Goal: Transaction & Acquisition: Purchase product/service

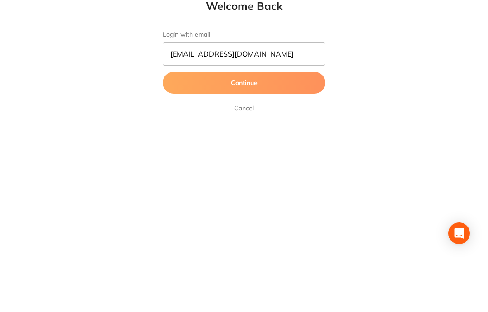
click at [301, 121] on button "Continue" at bounding box center [244, 132] width 163 height 22
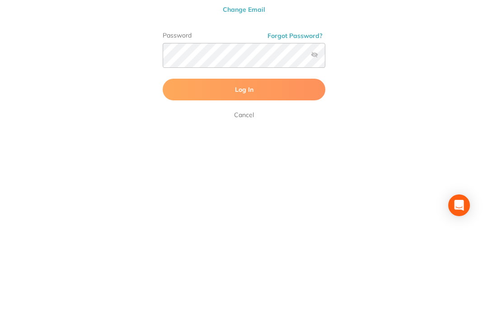
click at [299, 156] on button "Log In" at bounding box center [244, 167] width 163 height 22
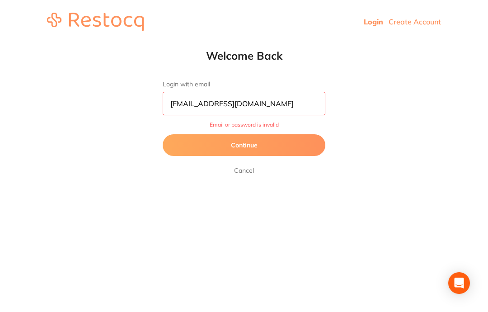
click at [274, 100] on input "[EMAIL_ADDRESS][DOMAIN_NAME]" at bounding box center [244, 103] width 163 height 23
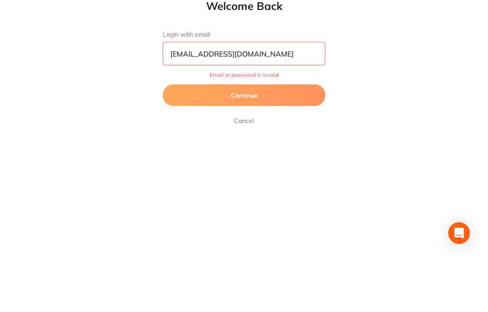
click at [225, 92] on input "[EMAIL_ADDRESS][DOMAIN_NAME]" at bounding box center [244, 103] width 163 height 23
type input "[EMAIL_ADDRESS][DOMAIN_NAME]"
click at [313, 134] on button "Continue" at bounding box center [244, 145] width 163 height 22
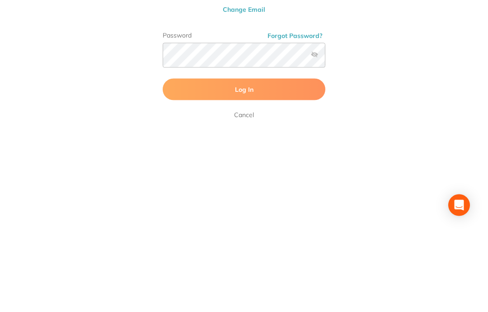
click at [315, 129] on label at bounding box center [314, 132] width 7 height 7
click at [325, 135] on input "checkbox" at bounding box center [325, 135] width 0 height 0
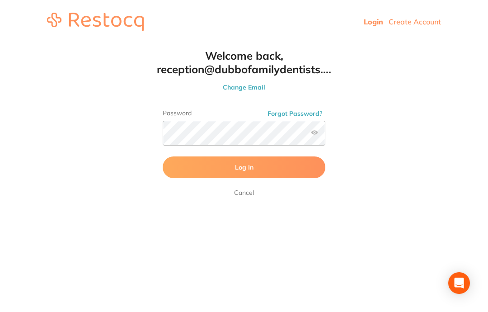
click at [311, 135] on label at bounding box center [314, 132] width 7 height 7
click at [325, 135] on input "checkbox" at bounding box center [325, 135] width 0 height 0
click at [286, 169] on button "Log In" at bounding box center [244, 167] width 163 height 22
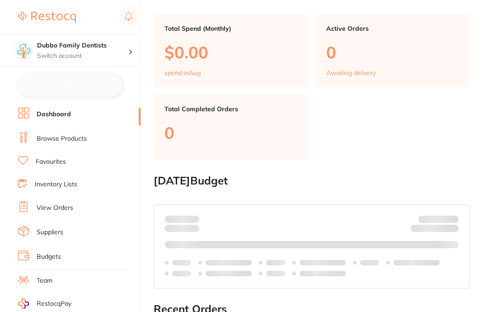
checkbox input "false"
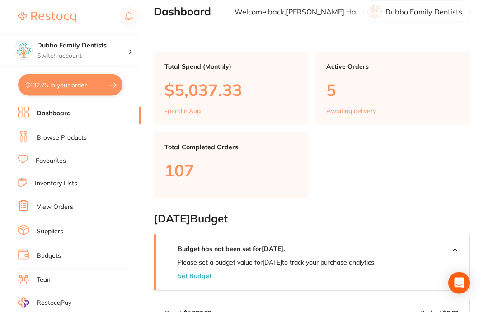
scroll to position [13, 0]
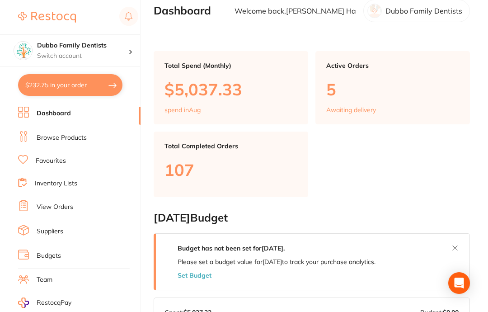
click at [81, 136] on link "Browse Products" at bounding box center [62, 137] width 50 height 9
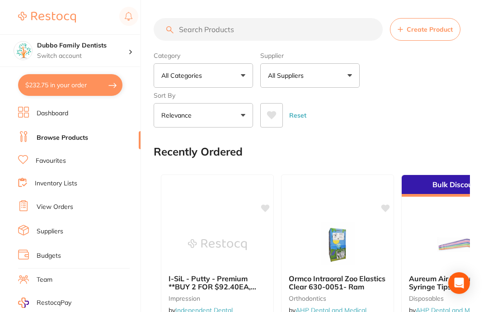
click at [317, 28] on input "search" at bounding box center [268, 29] width 229 height 23
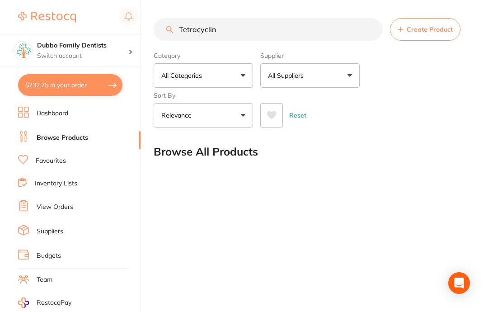
click at [243, 154] on h2 "Browse All Products" at bounding box center [206, 151] width 104 height 13
click at [266, 38] on input "Tetracyclin" at bounding box center [268, 29] width 229 height 23
type input "T"
type input "Doxycycli"
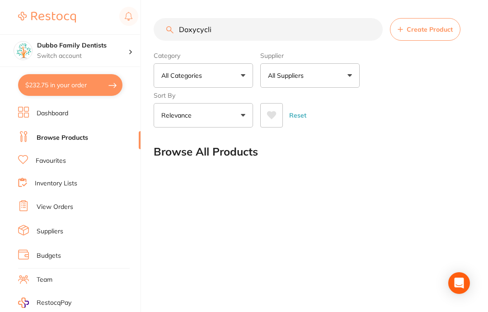
click at [229, 145] on h2 "Browse All Products" at bounding box center [206, 151] width 104 height 13
click at [238, 103] on button "Relevance" at bounding box center [203, 115] width 99 height 24
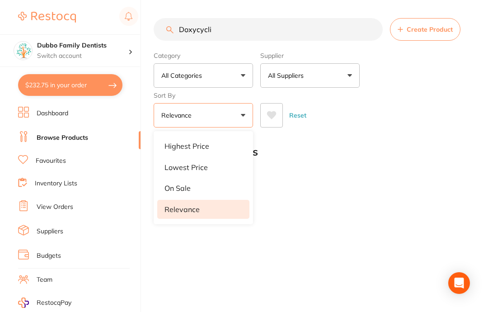
click at [332, 159] on div "Doxycycli Create Product Category All Categories All Categories No categories f…" at bounding box center [321, 156] width 334 height 312
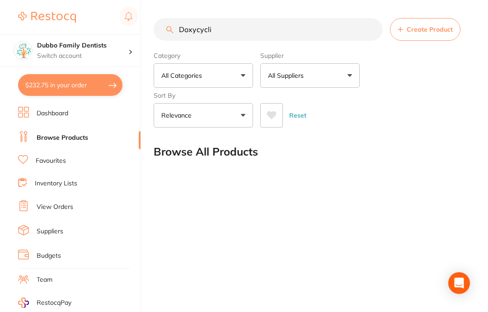
scroll to position [0, 0]
click at [97, 113] on li "Dashboard" at bounding box center [79, 114] width 122 height 14
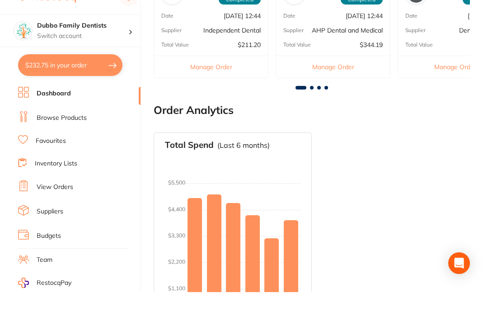
scroll to position [482, 0]
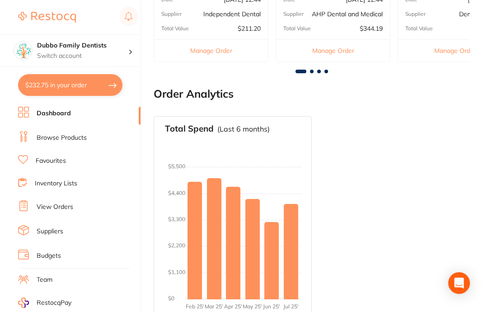
click at [69, 206] on link "View Orders" at bounding box center [55, 206] width 37 height 9
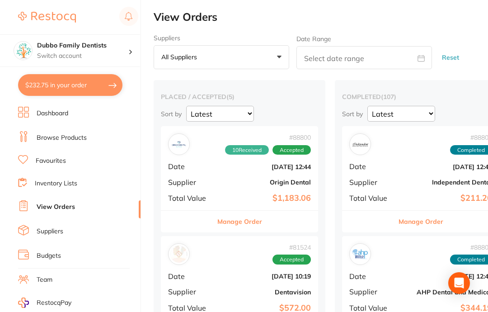
click at [60, 228] on link "Suppliers" at bounding box center [50, 231] width 27 height 9
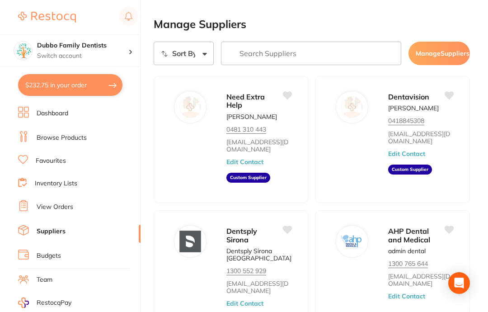
click at [41, 138] on link "Browse Products" at bounding box center [62, 137] width 50 height 9
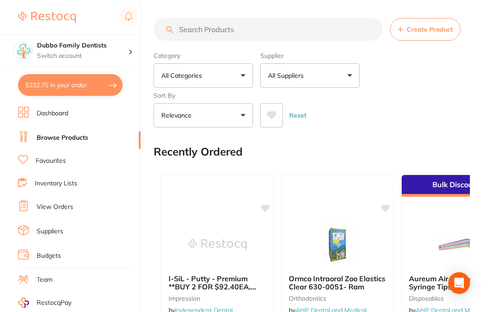
click at [337, 37] on input "search" at bounding box center [268, 29] width 229 height 23
type input "D"
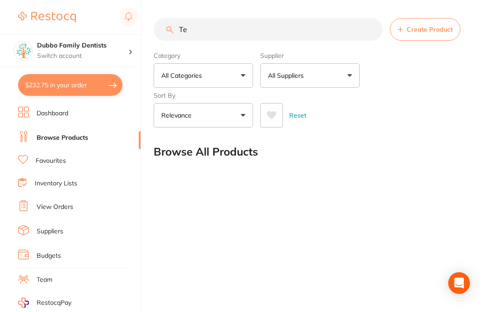
type input "T"
click at [262, 29] on input "Doxy" at bounding box center [268, 29] width 229 height 23
type input "D"
type input "[MEDICAL_DATA]"
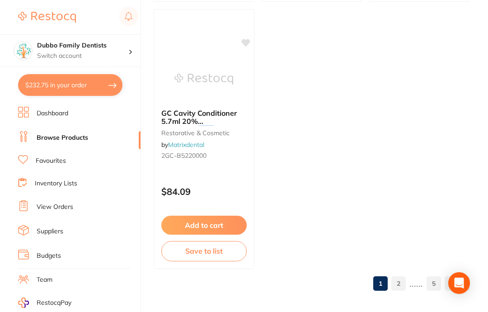
scroll to position [958, 0]
